Goal: Navigation & Orientation: Find specific page/section

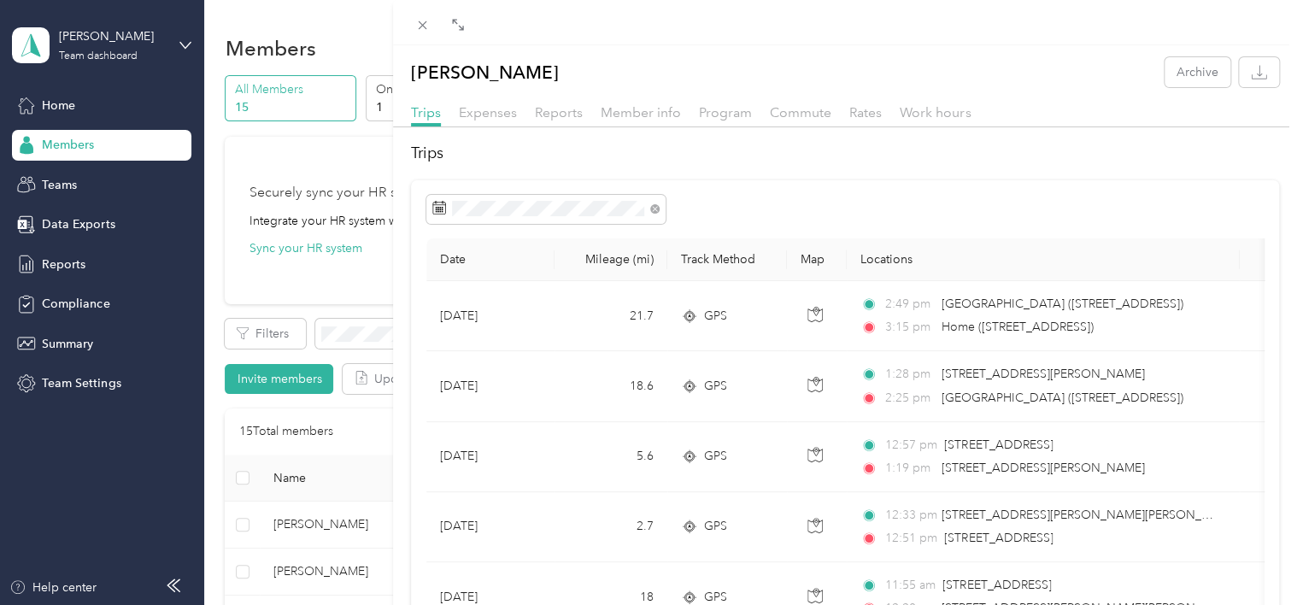
scroll to position [427, 0]
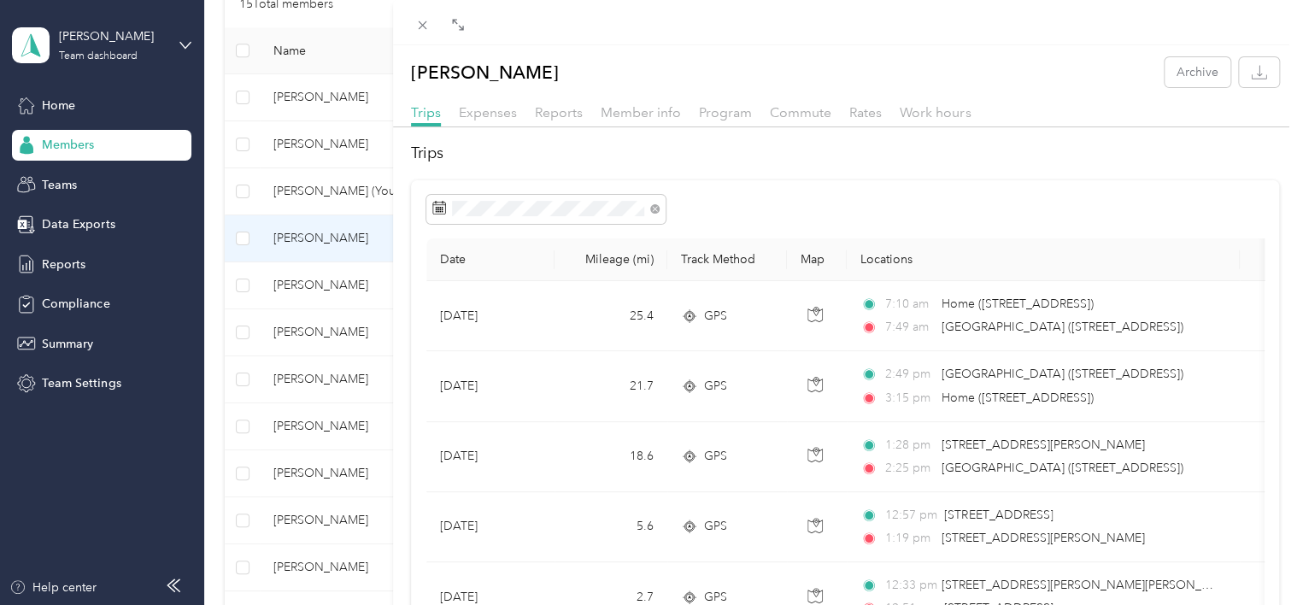
click at [313, 248] on div "[PERSON_NAME] Archive Trips Expenses Reports Member info Program Commute Rates …" at bounding box center [648, 302] width 1297 height 605
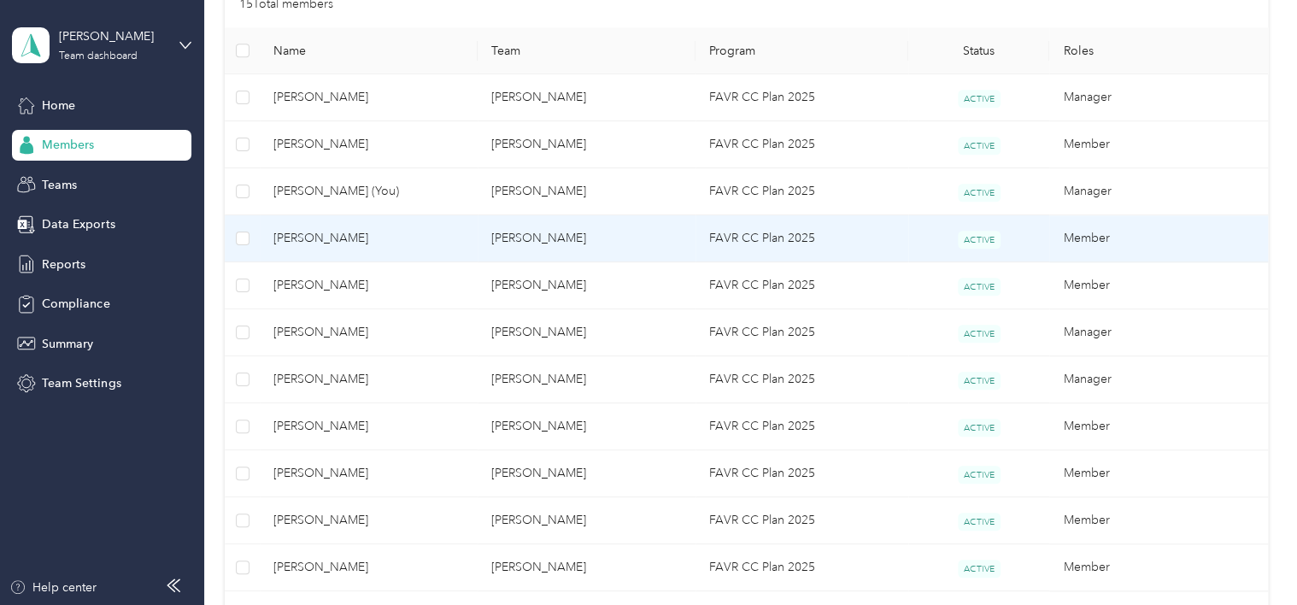
click at [315, 234] on span "[PERSON_NAME]" at bounding box center [368, 238] width 191 height 19
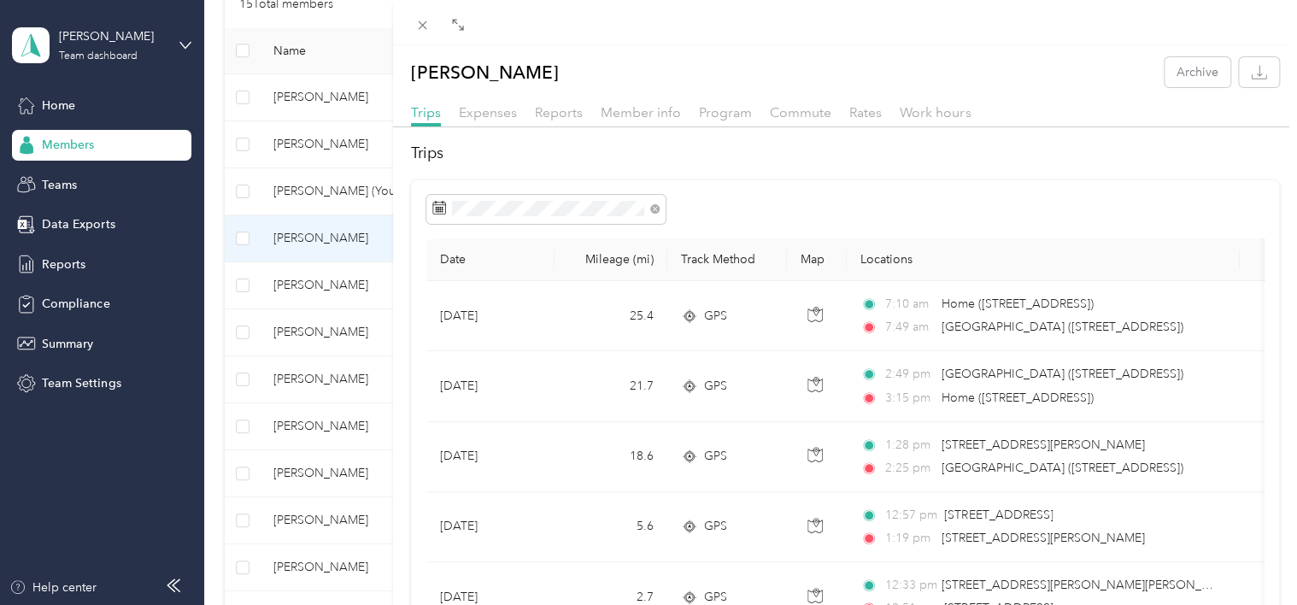
click at [1072, 205] on div at bounding box center [845, 209] width 838 height 29
click at [325, 429] on div "[PERSON_NAME] Archive Trips Expenses Reports Member info Program Commute Rates …" at bounding box center [648, 302] width 1297 height 605
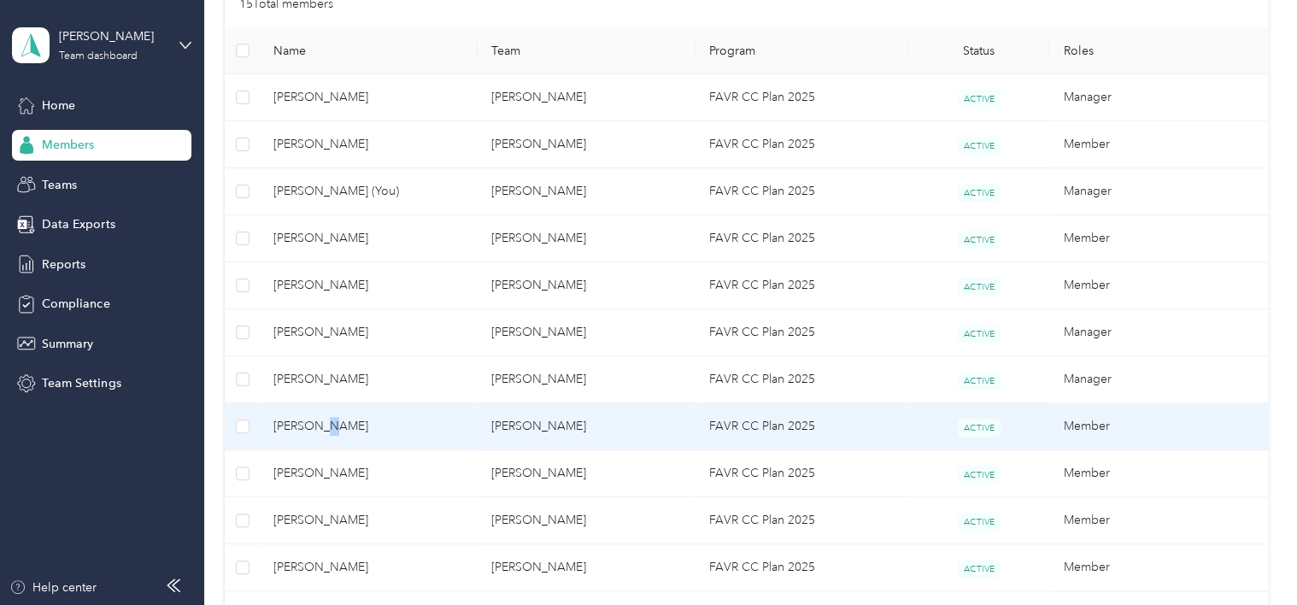
click at [324, 430] on span "[PERSON_NAME]" at bounding box center [368, 426] width 191 height 19
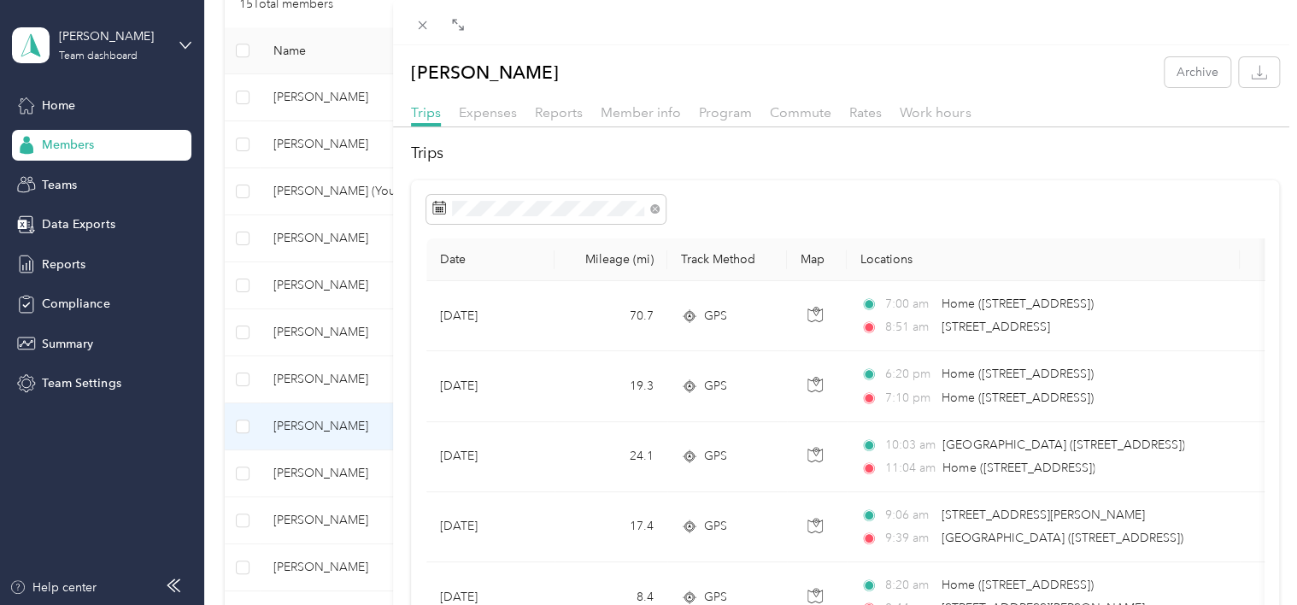
click at [297, 421] on div "[PERSON_NAME] Archive Trips Expenses Reports Member info Program Commute Rates …" at bounding box center [648, 302] width 1297 height 605
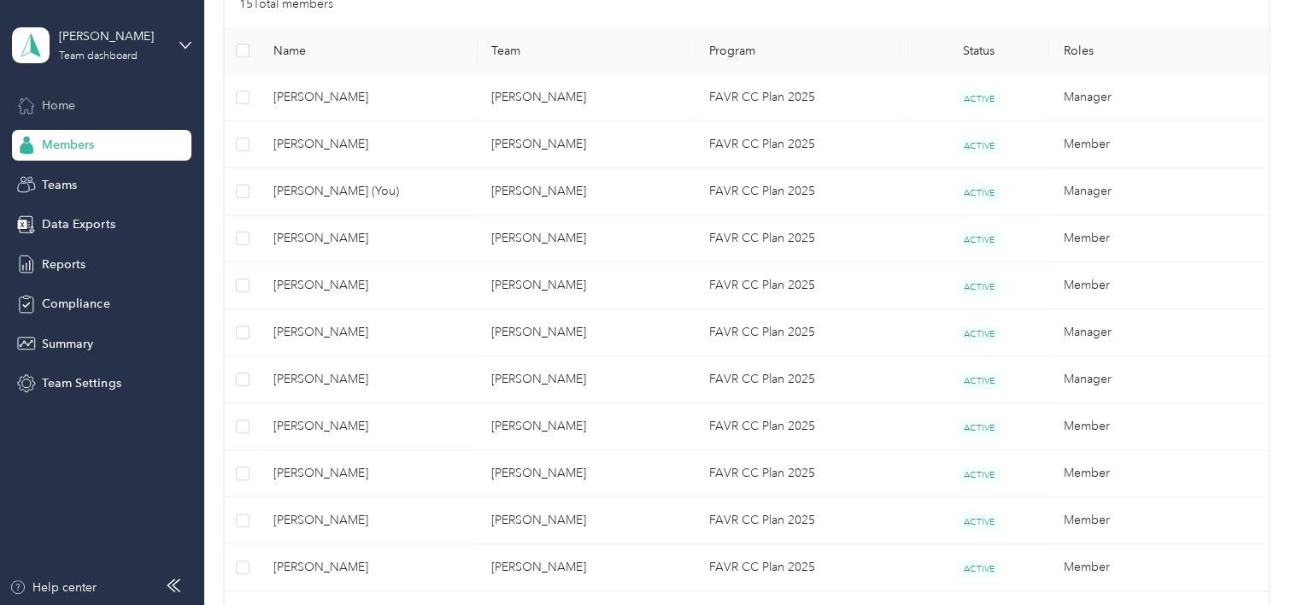
click at [81, 103] on div "Home" at bounding box center [101, 105] width 179 height 31
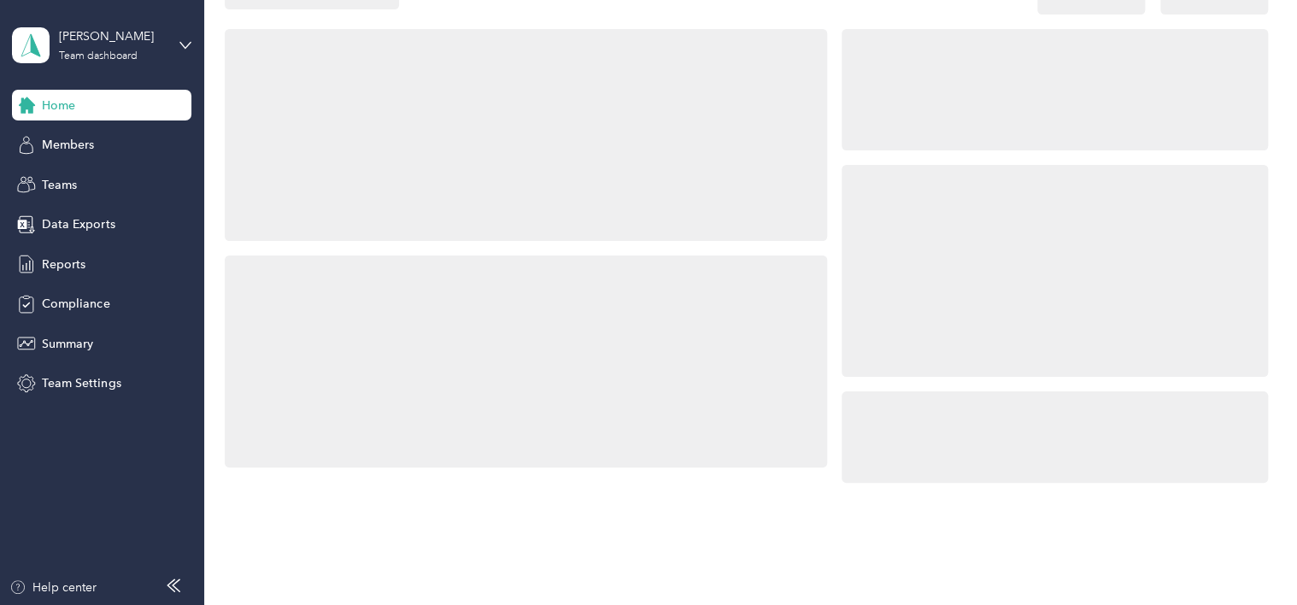
scroll to position [427, 0]
